Goal: Find specific page/section: Find specific page/section

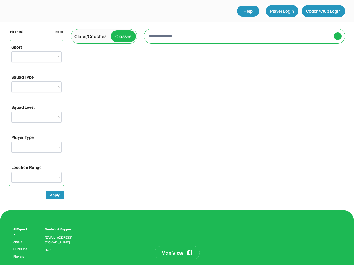
select select "**********"
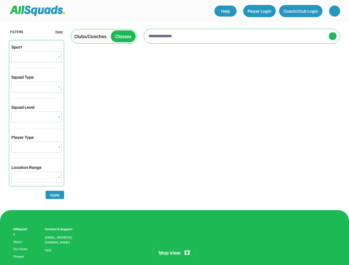
select select "**********"
select select "******"
